Goal: Task Accomplishment & Management: Manage account settings

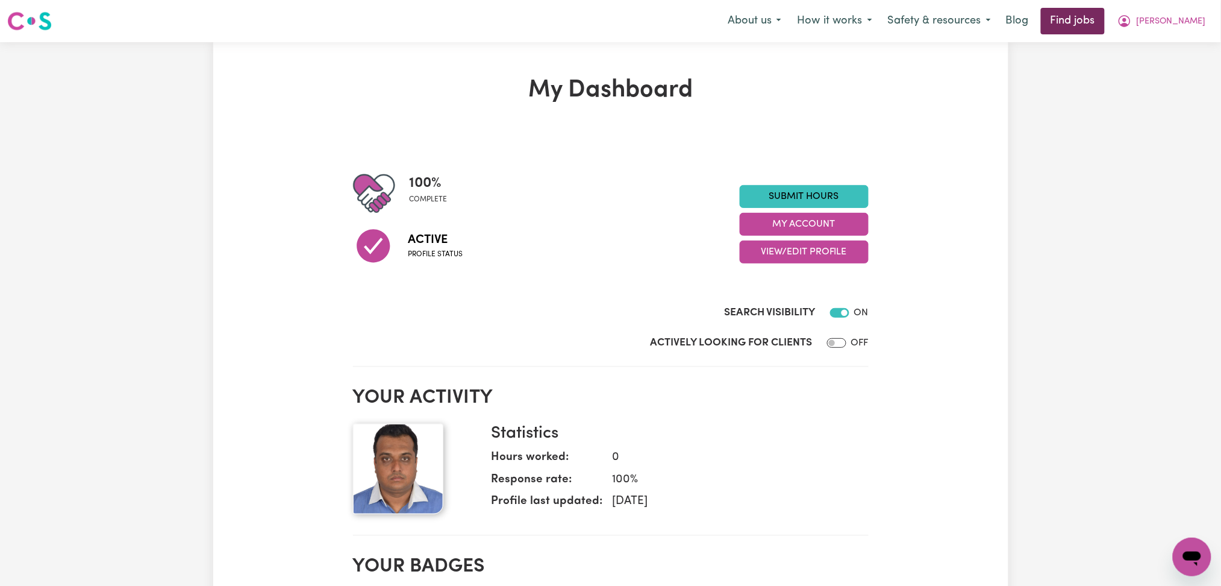
click at [1104, 31] on link "Find jobs" at bounding box center [1073, 21] width 64 height 27
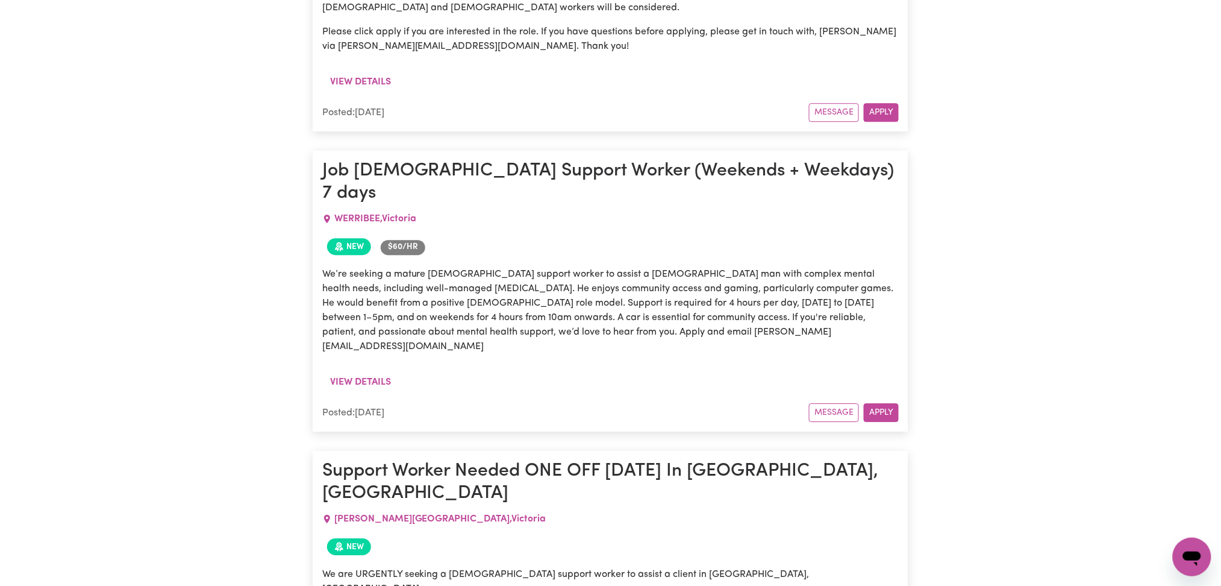
scroll to position [4578, 0]
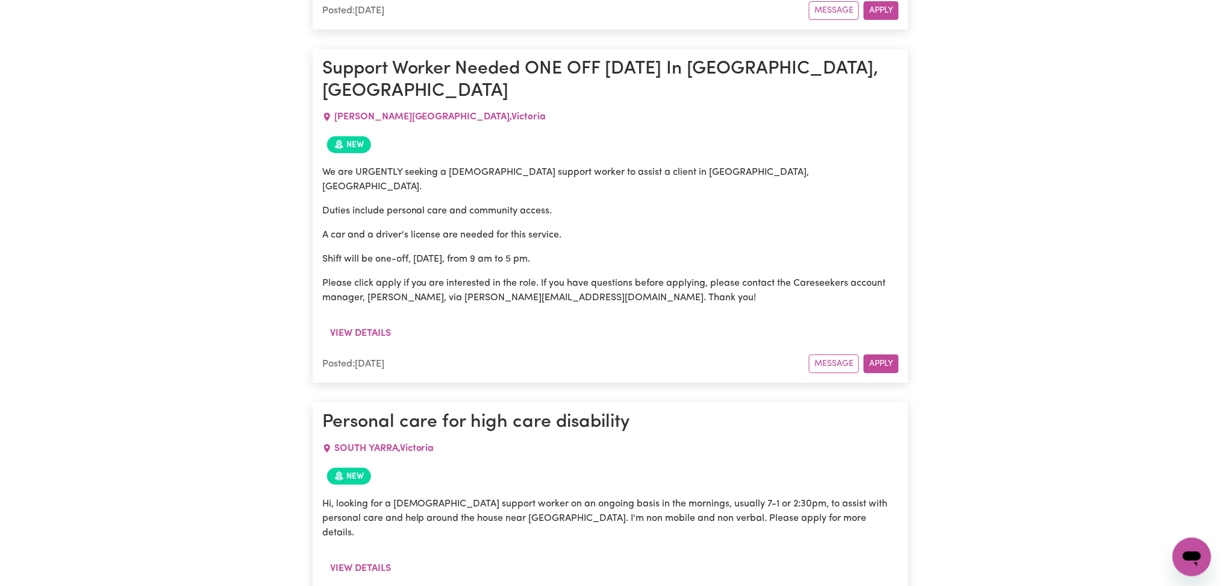
scroll to position [5140, 0]
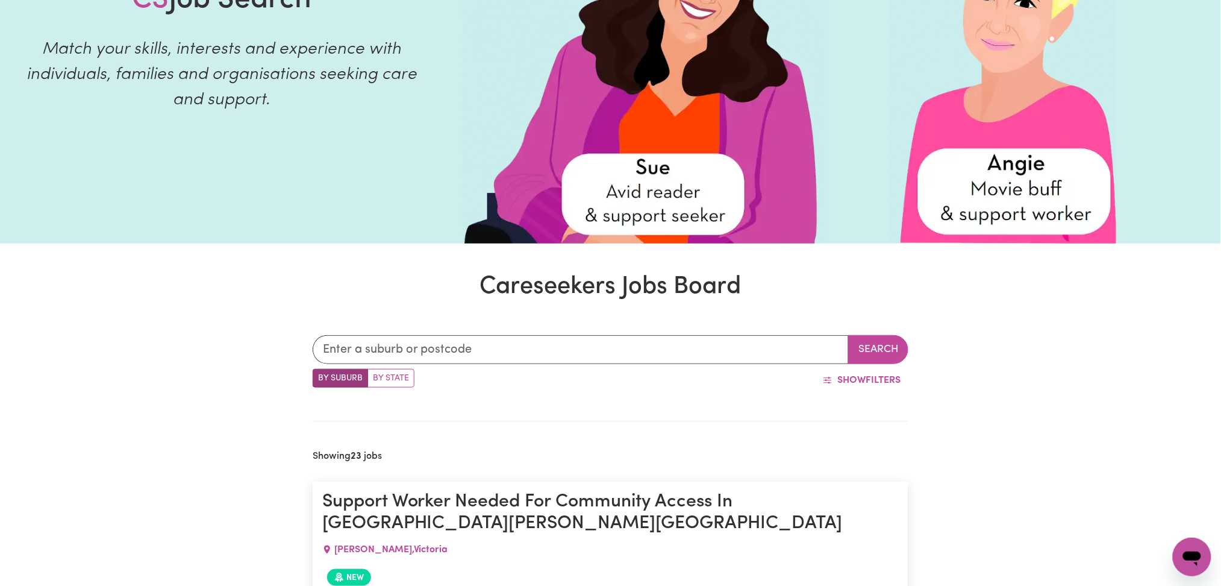
scroll to position [0, 0]
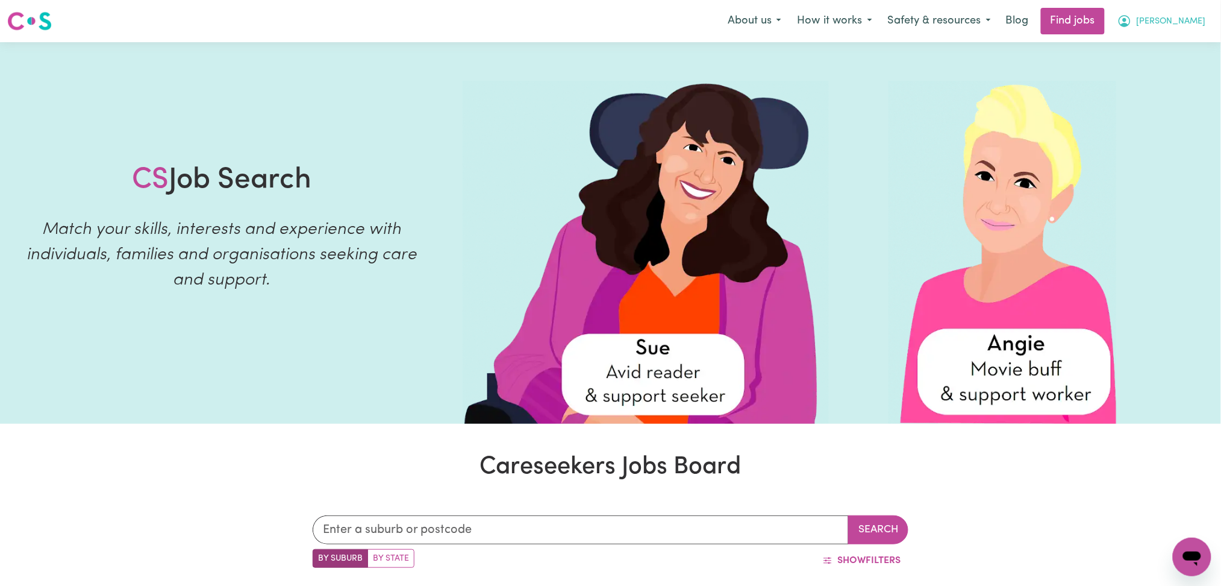
click at [1183, 22] on span "[PERSON_NAME]" at bounding box center [1171, 21] width 69 height 13
click at [1159, 92] on link "Logout" at bounding box center [1165, 92] width 95 height 23
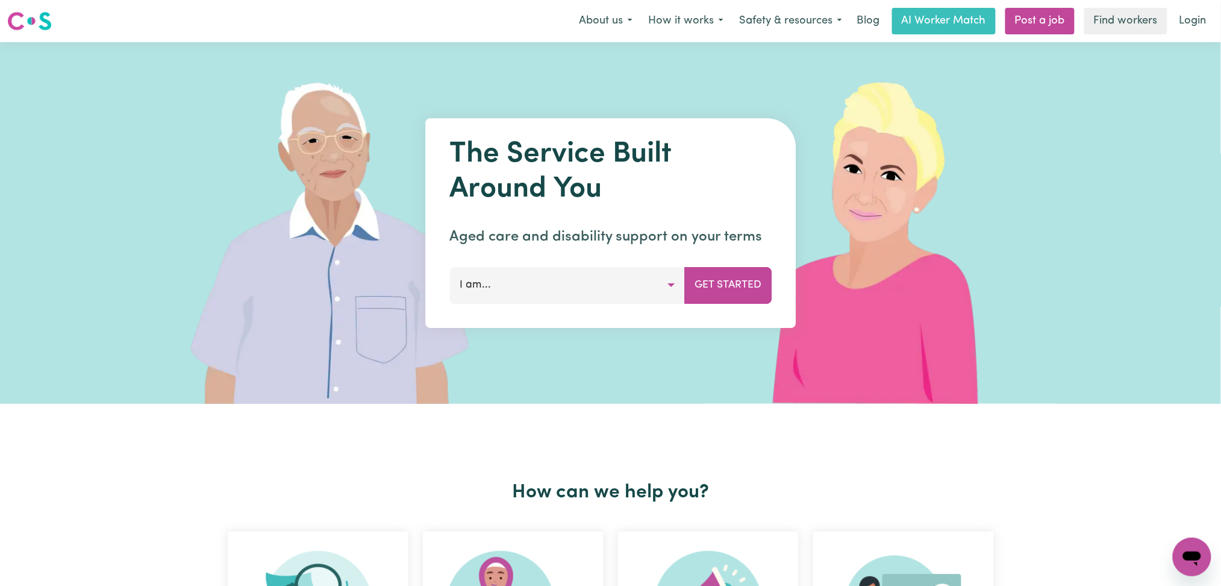
click at [1203, 22] on link "Login" at bounding box center [1193, 21] width 42 height 27
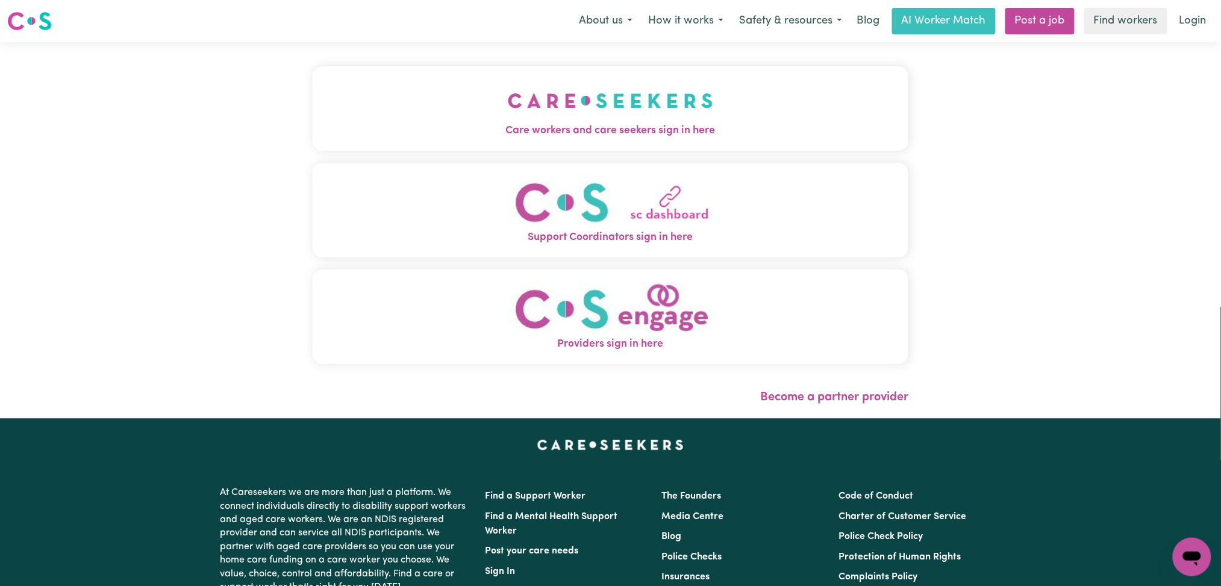
drag, startPoint x: 550, startPoint y: 158, endPoint x: 526, endPoint y: 107, distance: 56.3
click at [548, 155] on div "Care workers and care seekers sign in here Support Coordinators sign in here Pr…" at bounding box center [611, 221] width 596 height 310
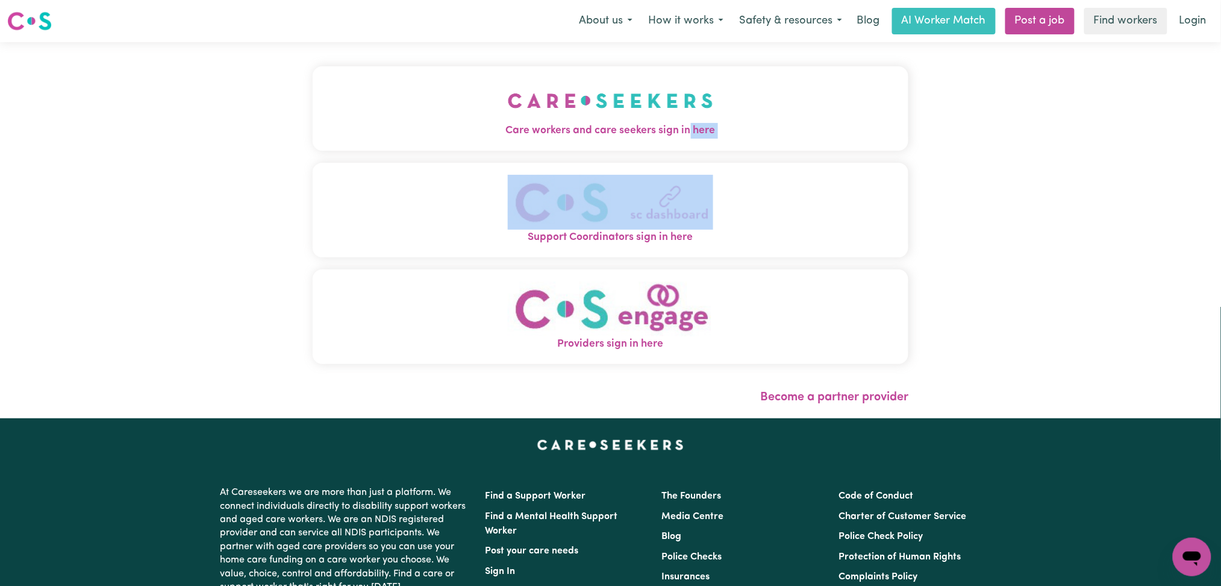
click at [526, 107] on img "Care workers and care seekers sign in here" at bounding box center [610, 100] width 205 height 45
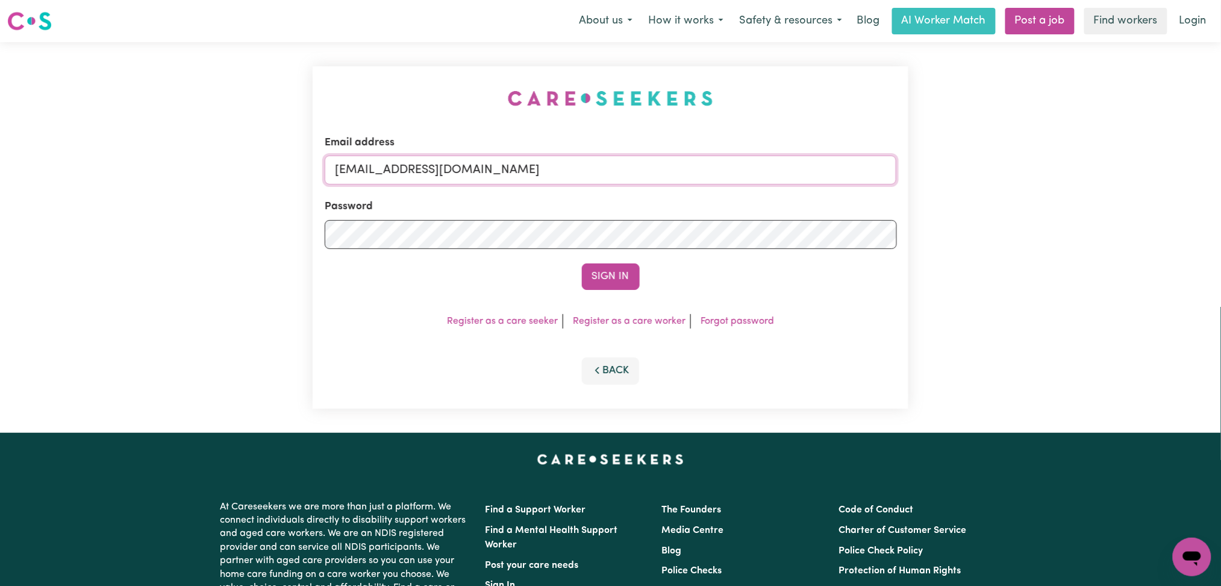
click at [443, 170] on input "[EMAIL_ADDRESS][DOMAIN_NAME]" at bounding box center [611, 169] width 572 height 29
drag, startPoint x: 396, startPoint y: 167, endPoint x: 816, endPoint y: 167, distance: 419.9
click at [820, 167] on input "Superuser~[EMAIL_ADDRESS][DOMAIN_NAME]" at bounding box center [611, 169] width 572 height 29
type input "Superuser~[EMAIL_ADDRESS][DOMAIN_NAME]"
click at [617, 267] on button "Sign In" at bounding box center [611, 276] width 58 height 27
